Goal: Navigation & Orientation: Find specific page/section

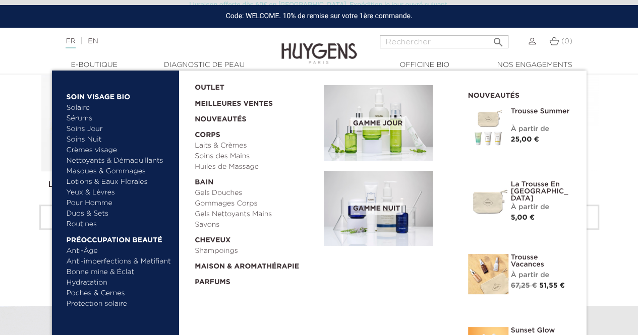
scroll to position [343, 0]
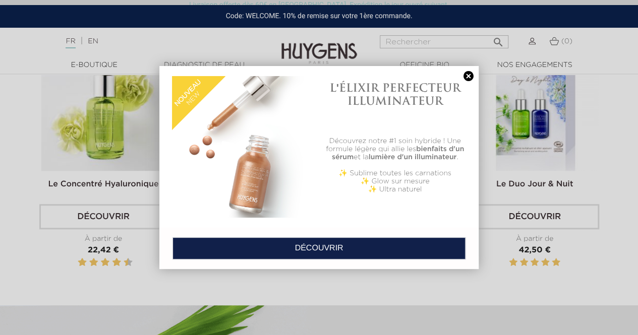
click at [469, 73] on link at bounding box center [468, 76] width 14 height 11
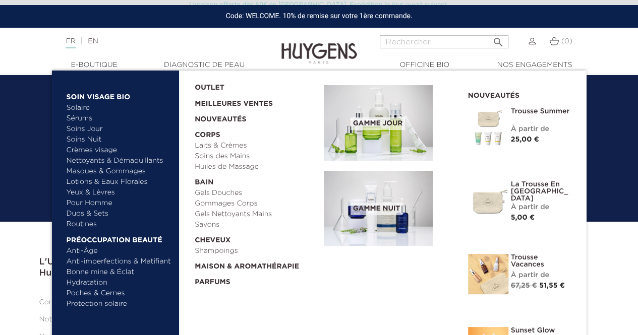
scroll to position [4115, 0]
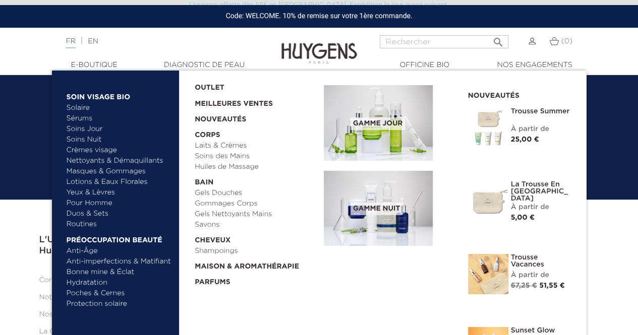
click at [85, 252] on link "Anti-Âge" at bounding box center [119, 251] width 105 height 11
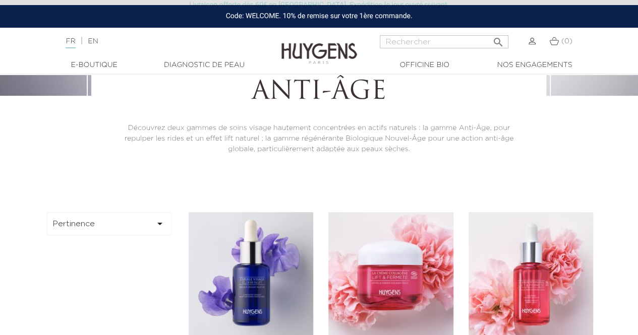
scroll to position [160, 0]
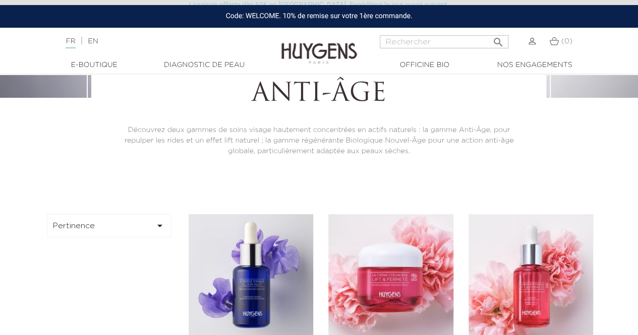
click at [122, 223] on button "Pertinence " at bounding box center [109, 225] width 125 height 23
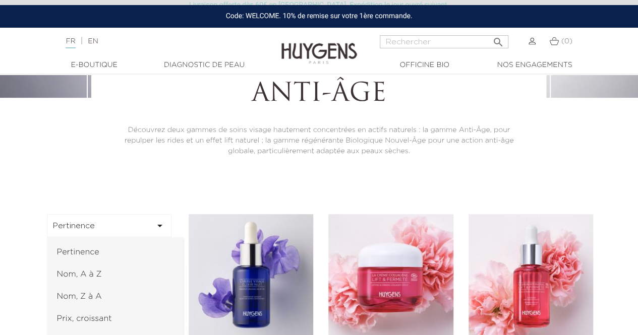
click at [122, 223] on button "Pertinence " at bounding box center [109, 225] width 125 height 23
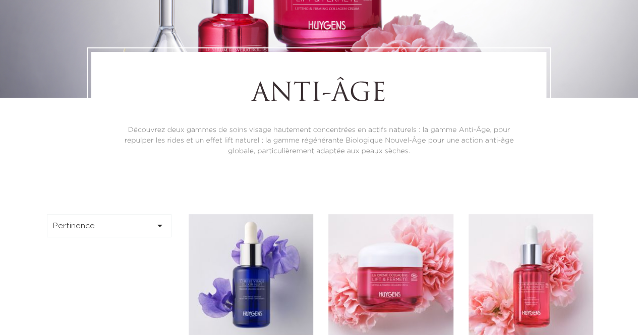
scroll to position [0, 0]
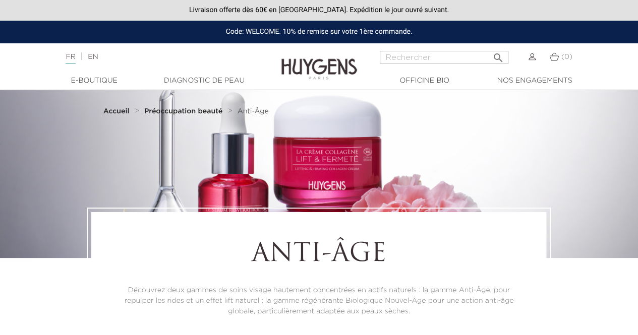
click at [114, 109] on strong "Accueil" at bounding box center [116, 111] width 26 height 7
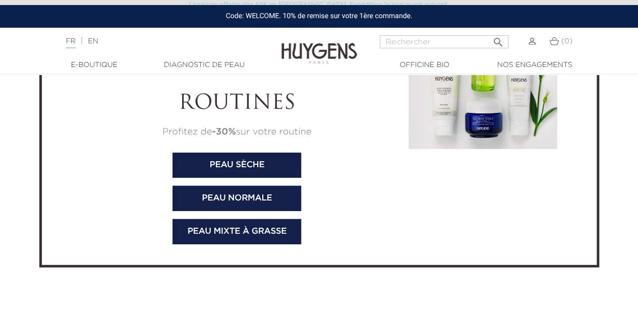
scroll to position [3300, 0]
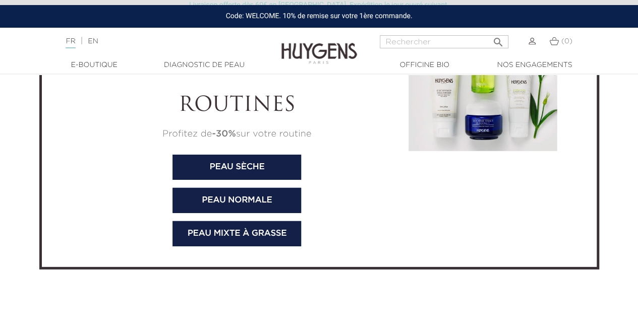
click at [217, 198] on link "Peau normale" at bounding box center [236, 200] width 129 height 25
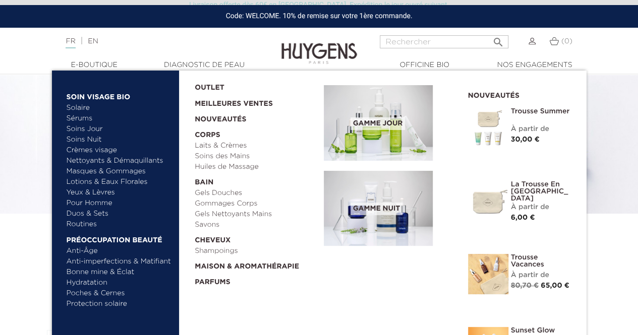
scroll to position [111, 0]
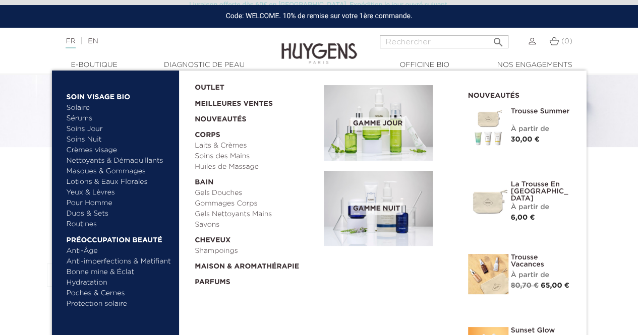
click at [96, 279] on link "Hydratation" at bounding box center [119, 283] width 105 height 11
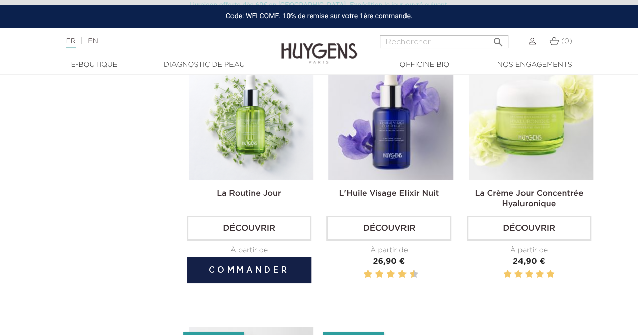
scroll to position [1697, 0]
